Goal: Go to known website: Access a specific website the user already knows

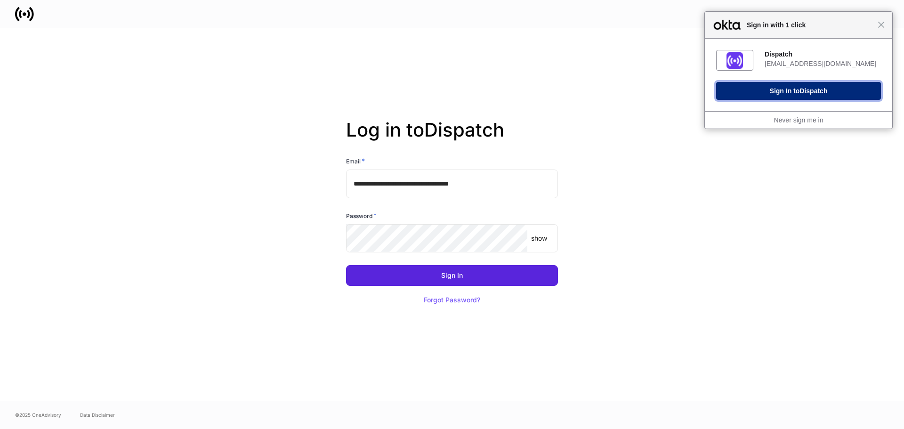
click at [793, 99] on button "Sign In to Dispatch" at bounding box center [798, 91] width 165 height 18
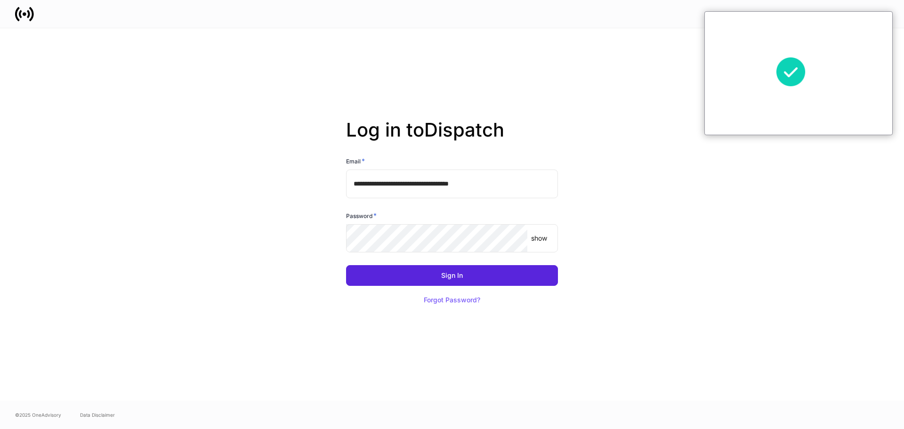
type input "**********"
